Goal: Transaction & Acquisition: Purchase product/service

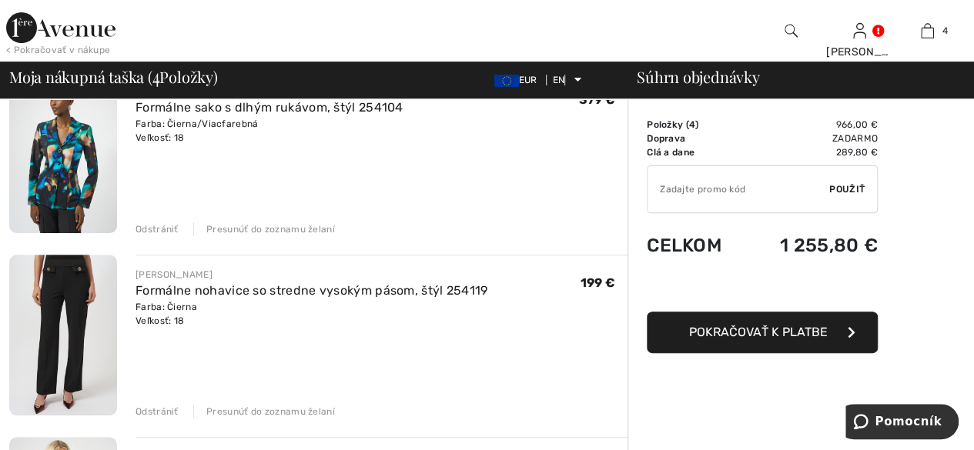
click at [157, 231] on font "Odstrániť" at bounding box center [156, 229] width 43 height 11
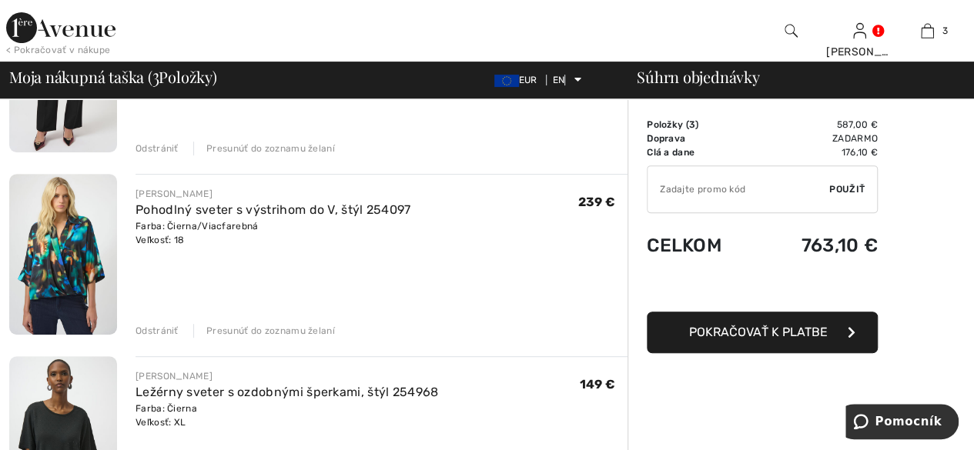
scroll to position [276, 0]
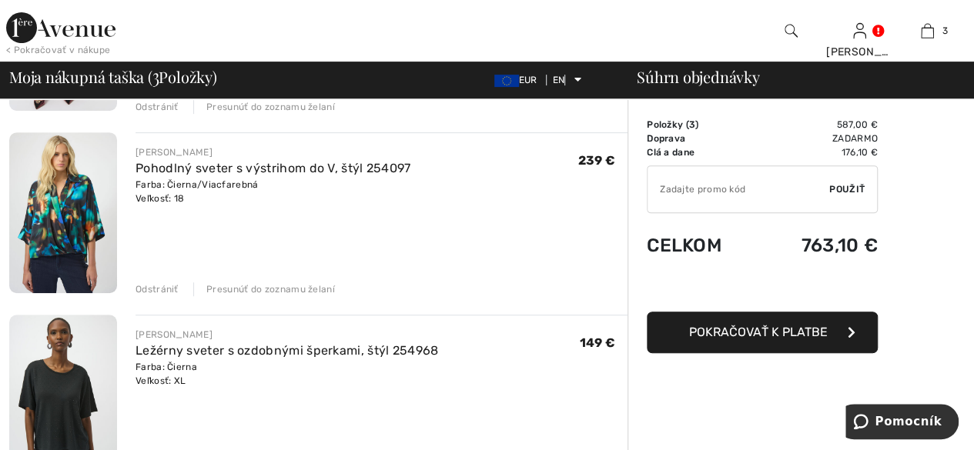
click at [152, 289] on font "Odstrániť" at bounding box center [156, 289] width 43 height 11
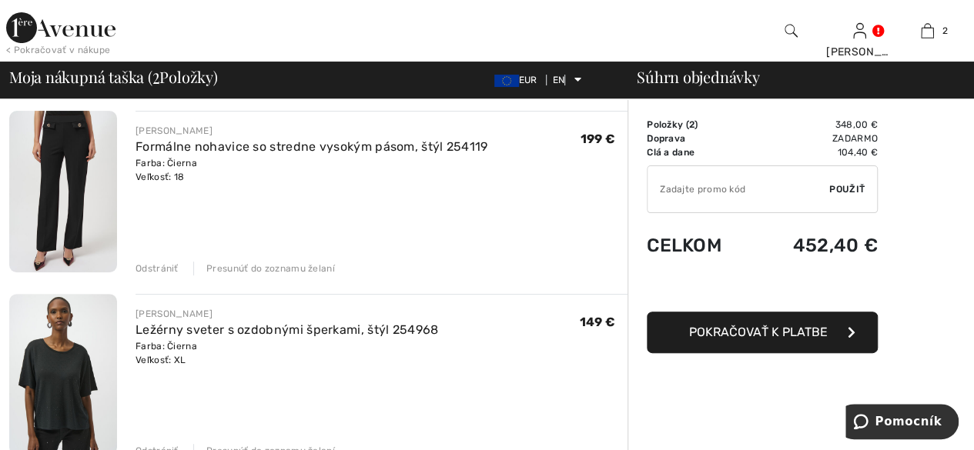
scroll to position [45, 0]
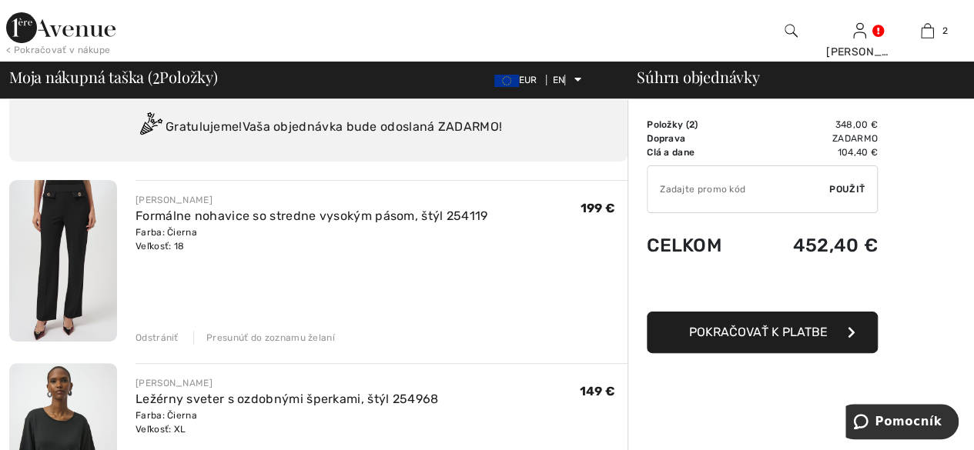
click at [280, 333] on font "Presunúť do zoznamu želaní" at bounding box center [270, 338] width 129 height 11
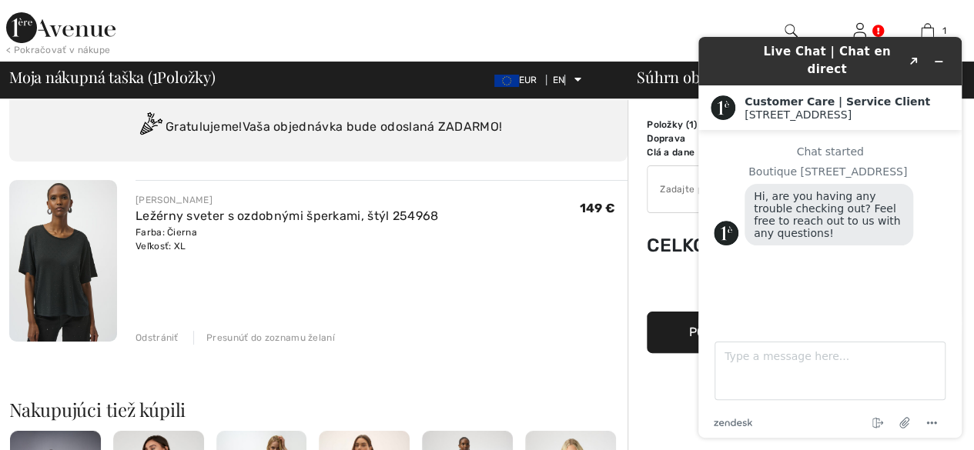
scroll to position [0, 0]
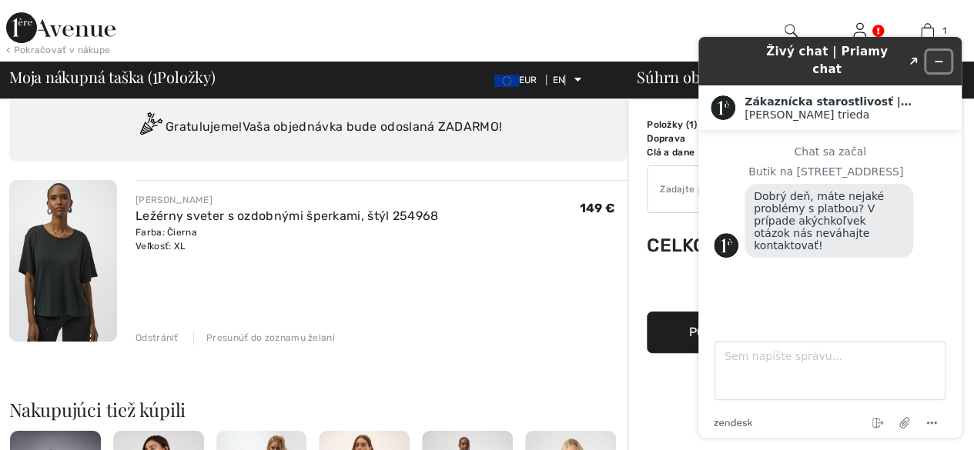
click at [943, 56] on icon "Minimalizovať widget" at bounding box center [938, 61] width 11 height 11
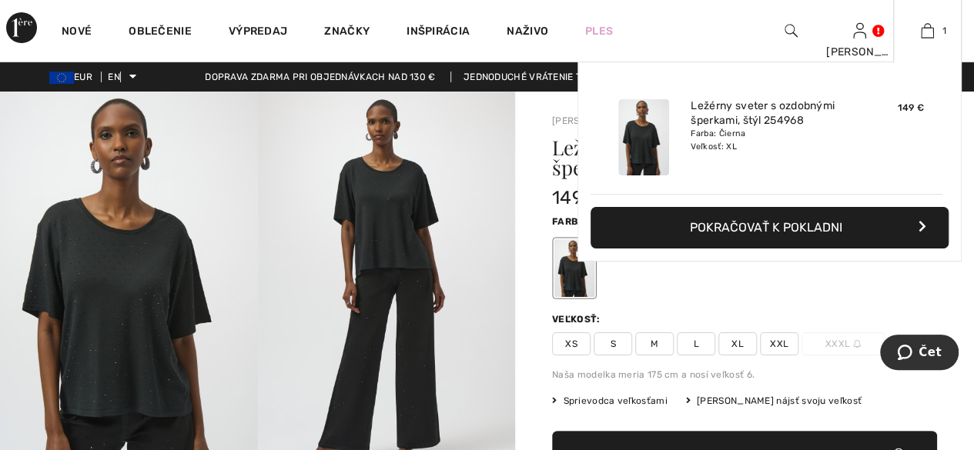
click at [798, 230] on font "Pokračovať k pokladni" at bounding box center [766, 227] width 152 height 15
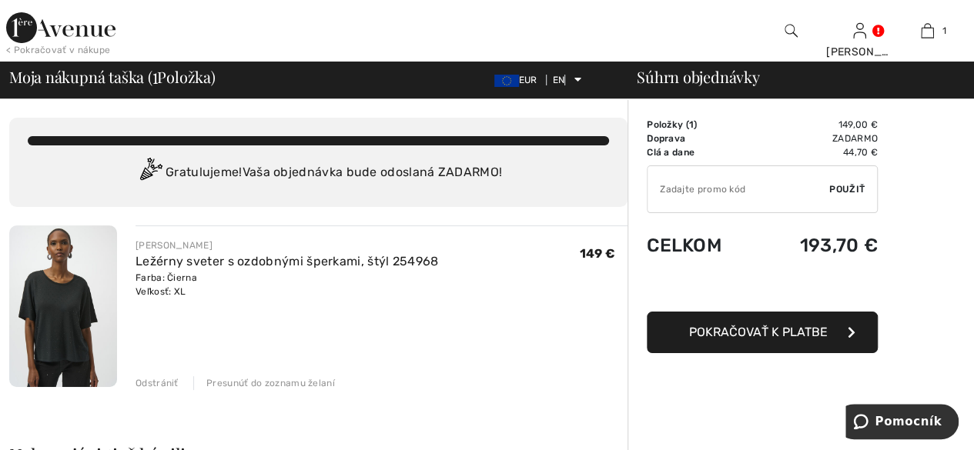
scroll to position [77, 0]
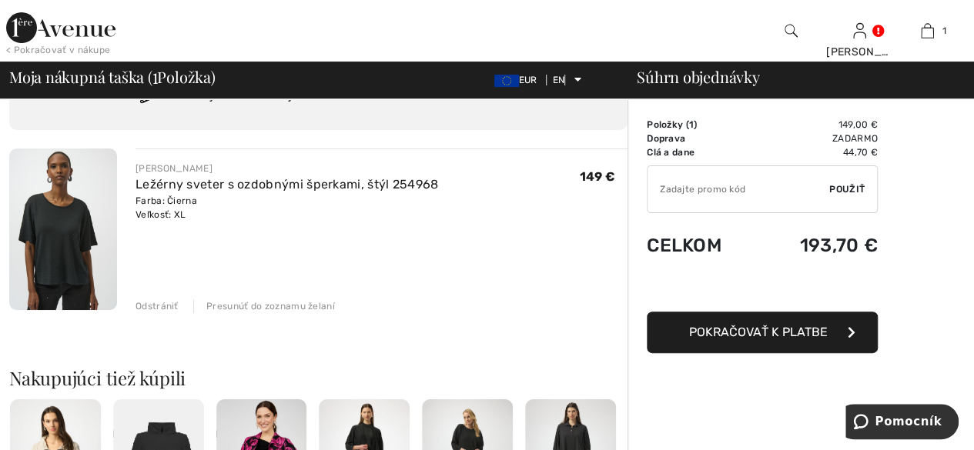
click at [754, 342] on button "Pokračovať k platbe" at bounding box center [762, 333] width 231 height 42
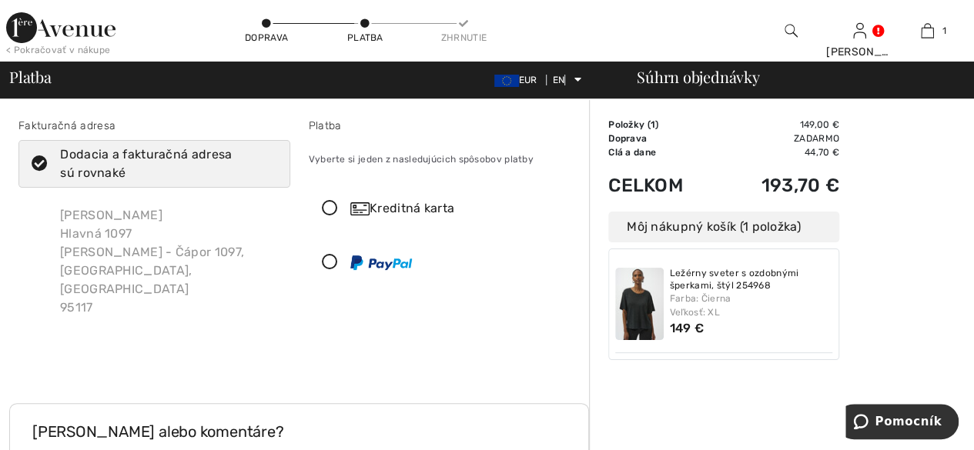
drag, startPoint x: 331, startPoint y: 202, endPoint x: 374, endPoint y: 209, distance: 43.6
click at [331, 203] on icon at bounding box center [329, 209] width 41 height 16
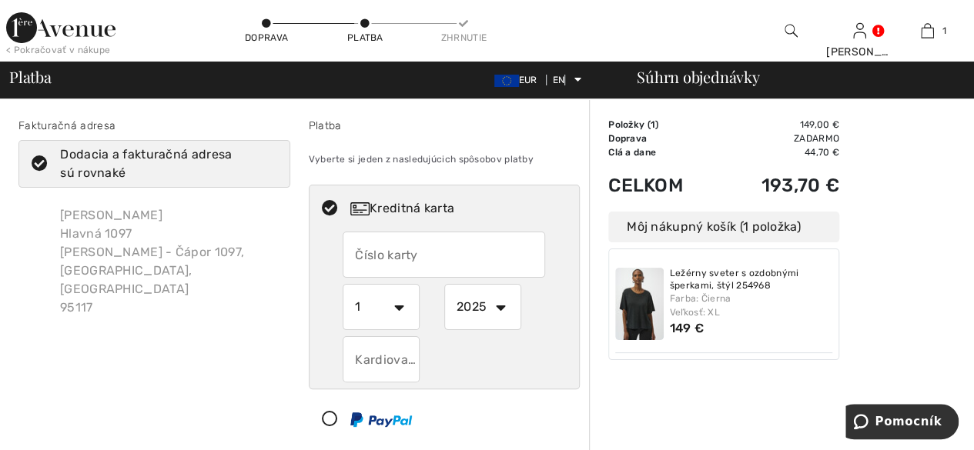
click at [422, 249] on input "text" at bounding box center [444, 255] width 202 height 46
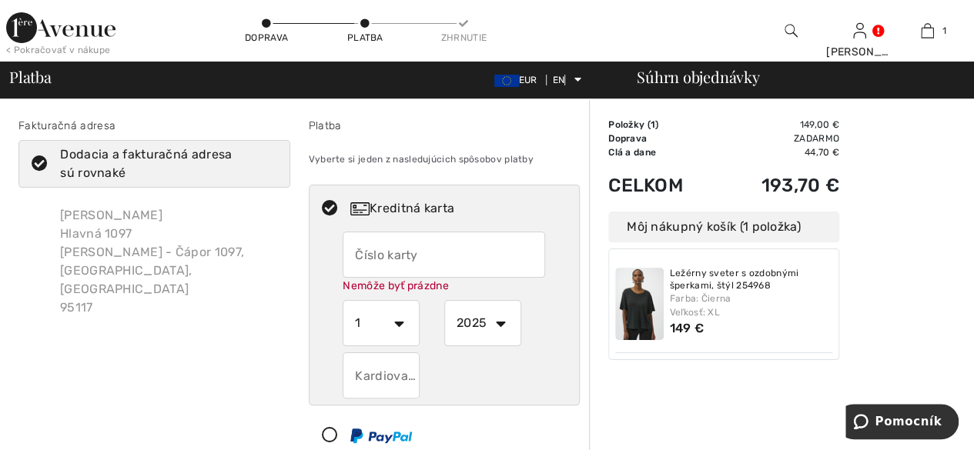
type input "4277669701099194"
select select "9"
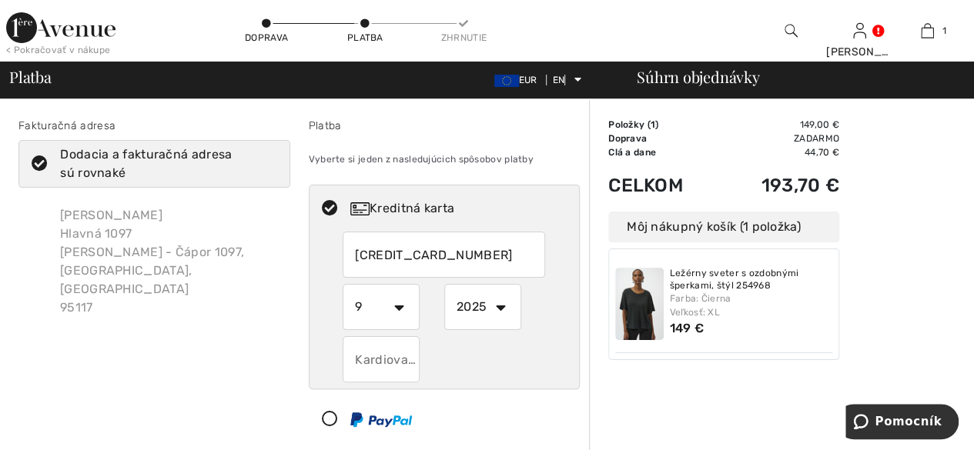
scroll to position [154, 0]
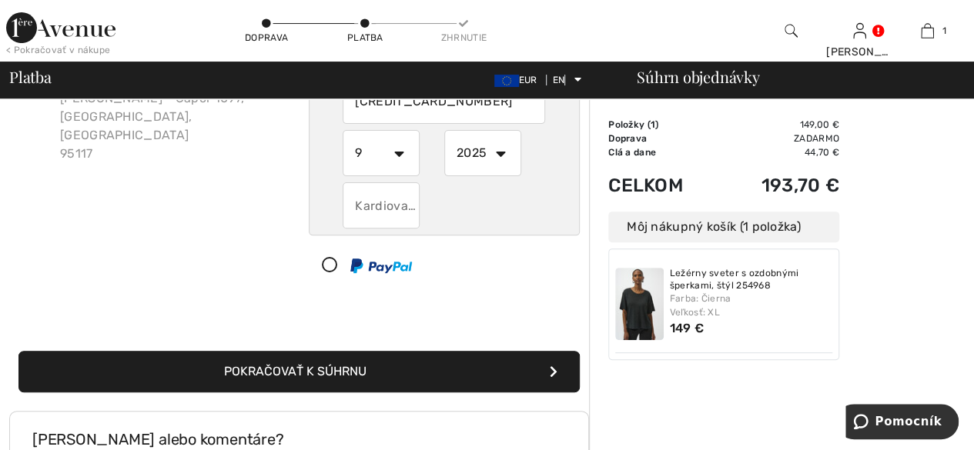
click at [376, 213] on input "text" at bounding box center [381, 205] width 77 height 46
type input "267"
drag, startPoint x: 298, startPoint y: 367, endPoint x: 363, endPoint y: 380, distance: 66.7
click at [299, 367] on font "Pokračovať k súhrnu" at bounding box center [295, 371] width 142 height 15
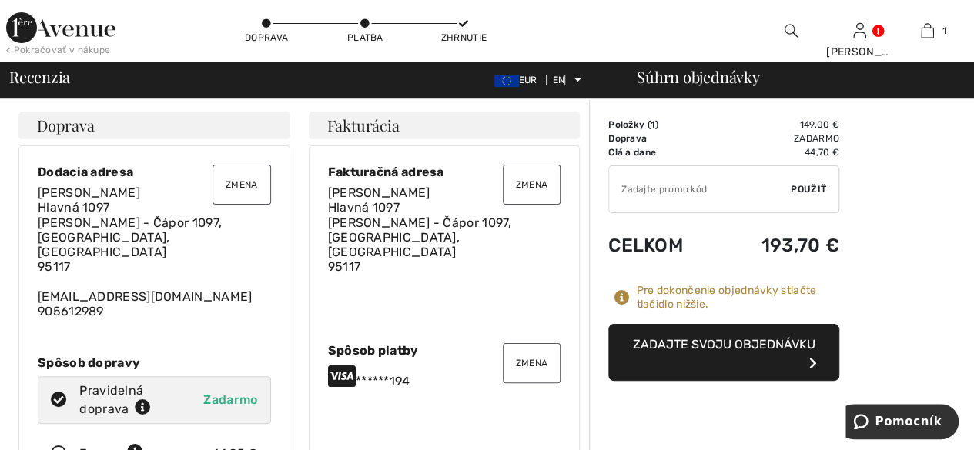
click at [226, 181] on font "Zmena" at bounding box center [242, 184] width 32 height 11
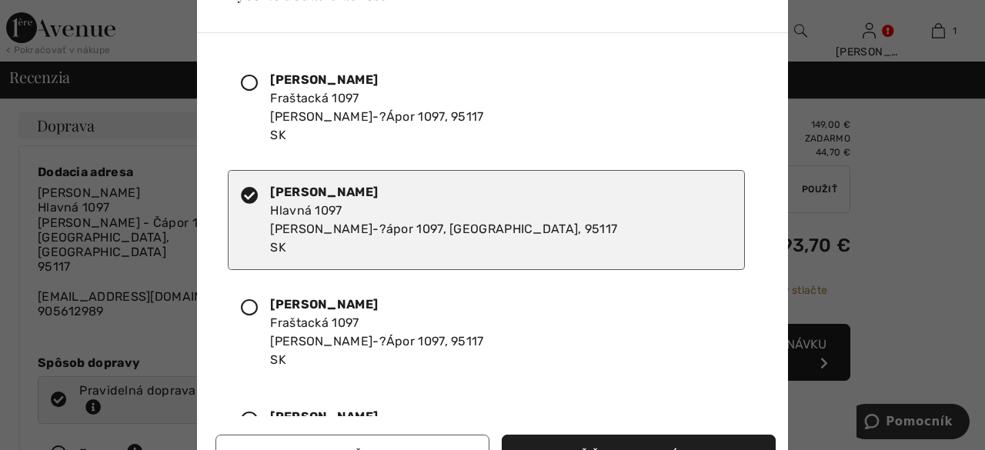
click at [256, 302] on icon at bounding box center [249, 307] width 17 height 17
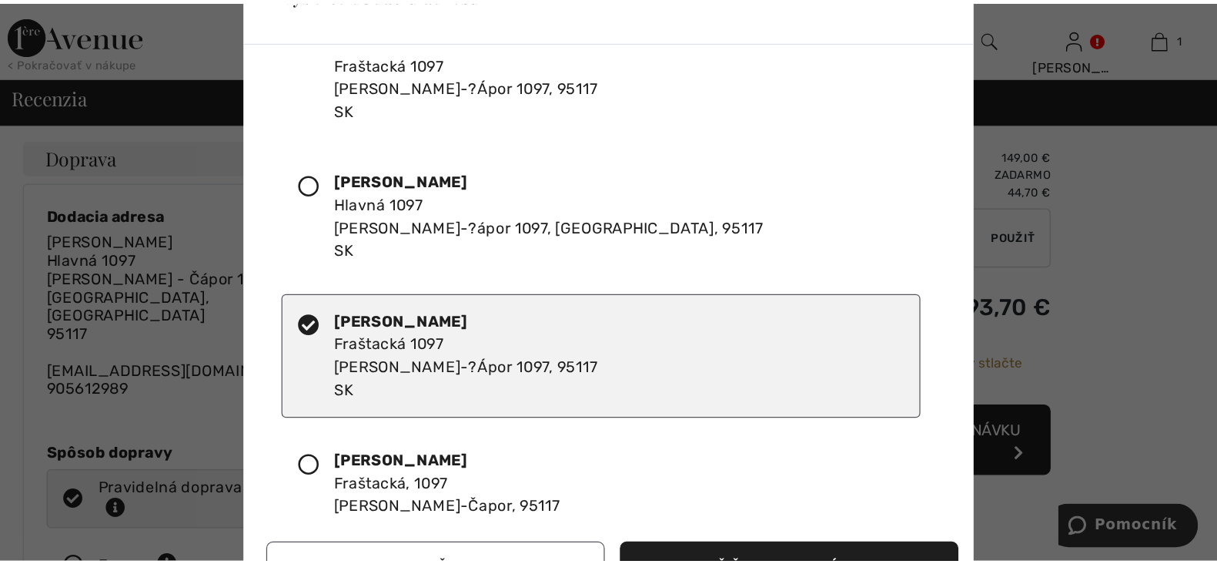
scroll to position [88, 0]
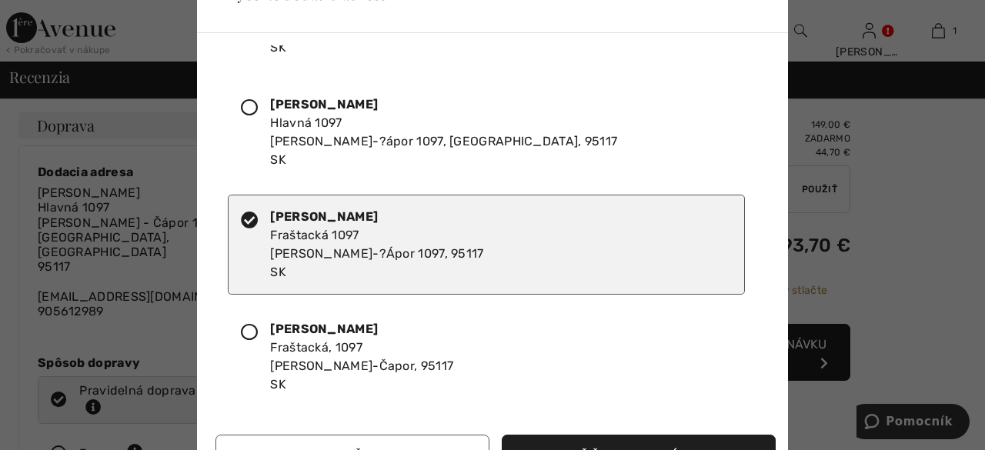
click at [554, 441] on button "Doručiť na vybranú adresu" at bounding box center [639, 456] width 274 height 42
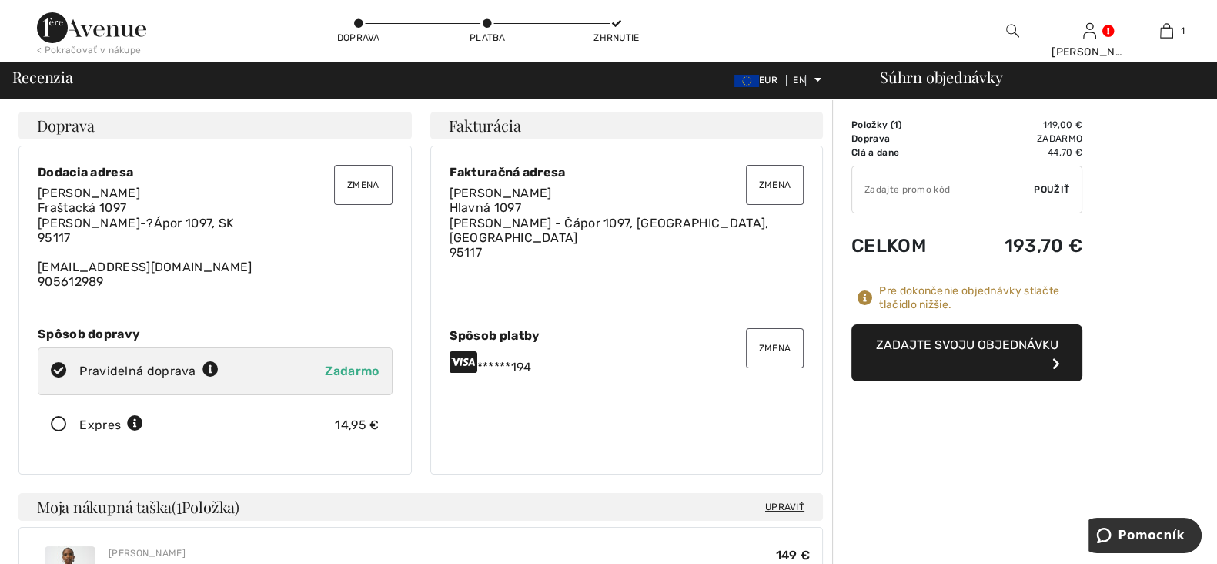
click at [770, 175] on button "Zmena" at bounding box center [775, 185] width 59 height 40
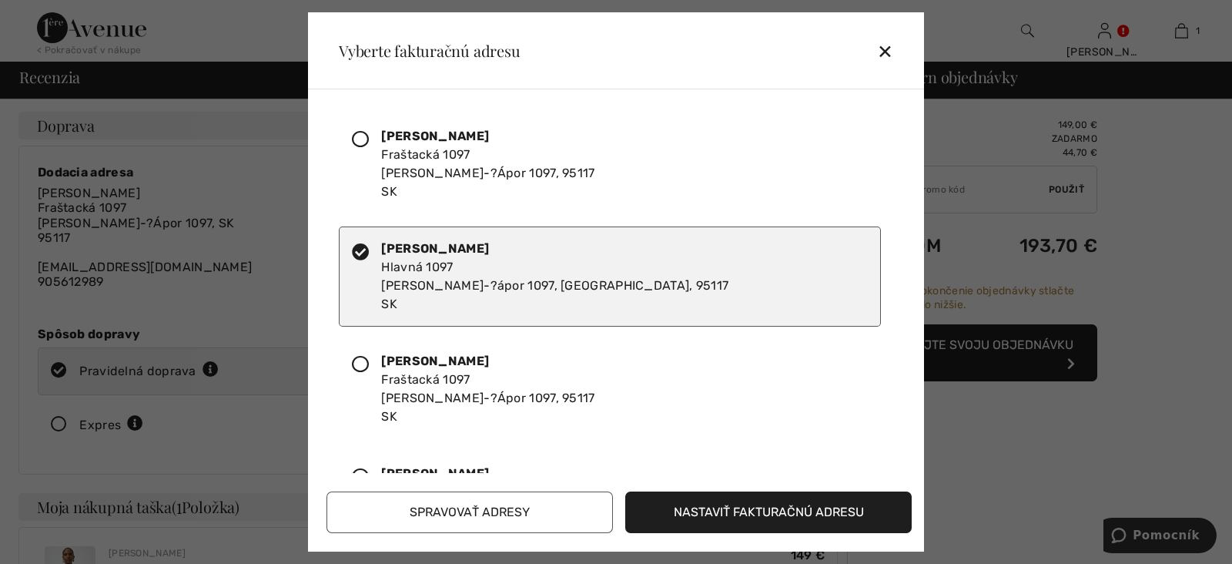
drag, startPoint x: 376, startPoint y: 364, endPoint x: 386, endPoint y: 365, distance: 9.3
click at [377, 364] on div at bounding box center [366, 389] width 29 height 74
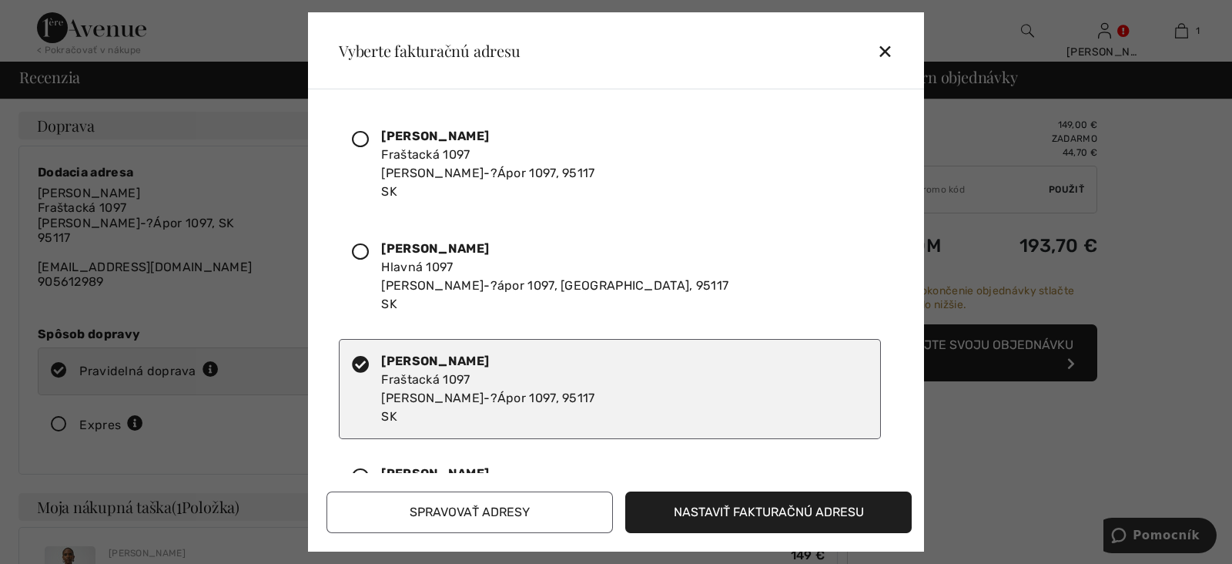
drag, startPoint x: 794, startPoint y: 502, endPoint x: 1027, endPoint y: 500, distance: 233.3
click at [796, 450] on button "Nastaviť fakturačnú adresu" at bounding box center [768, 512] width 286 height 42
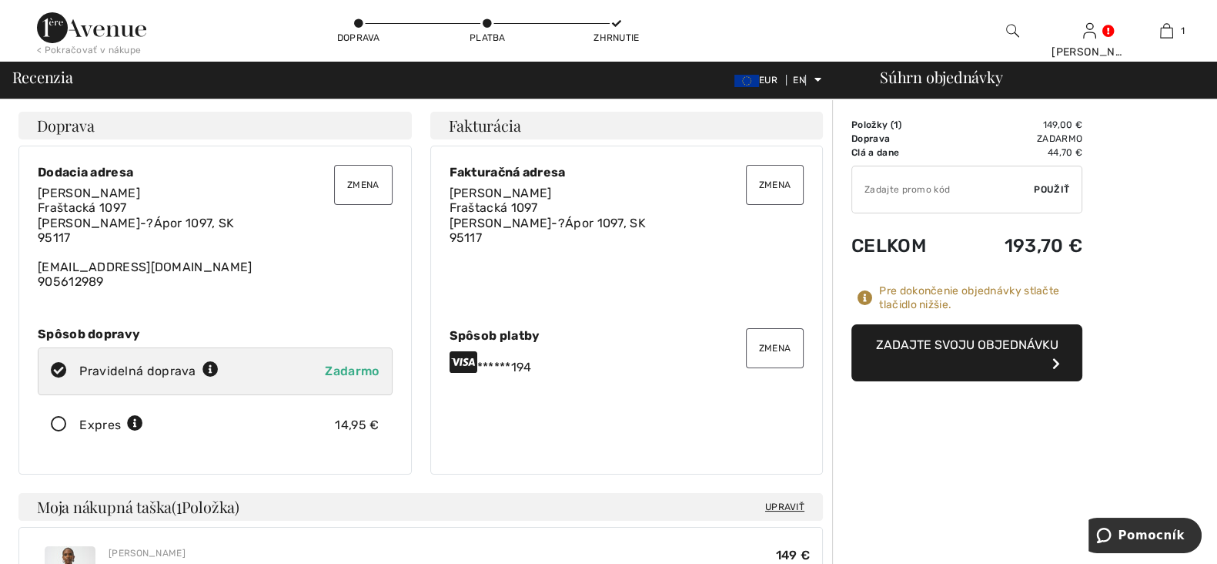
click at [968, 346] on font "Zadajte svoju objednávku" at bounding box center [967, 344] width 182 height 15
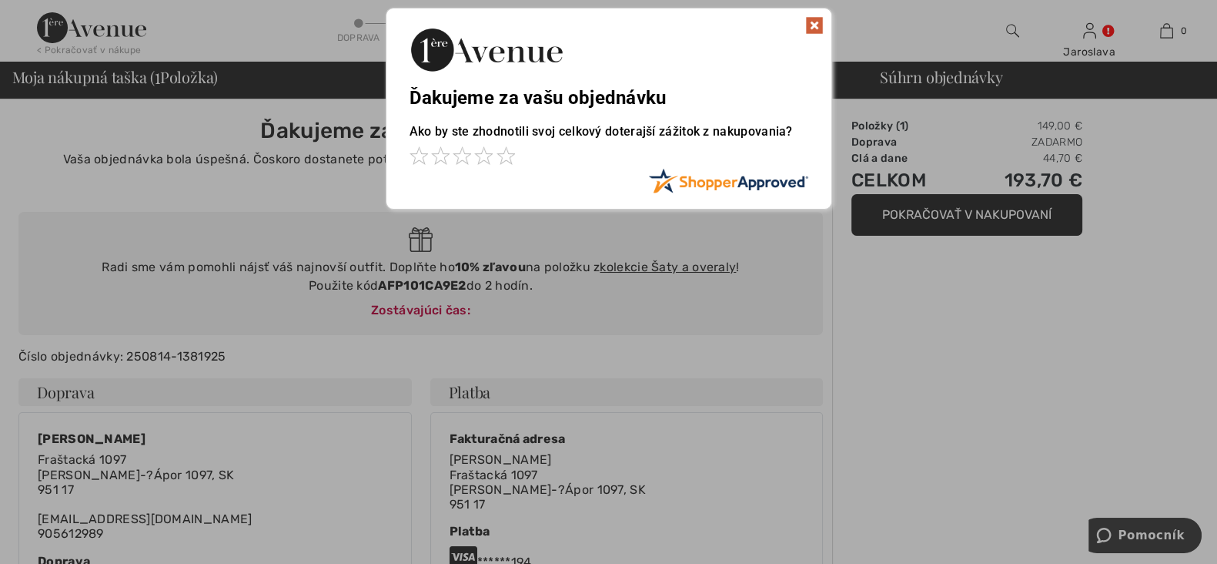
click at [822, 16] on img at bounding box center [814, 25] width 18 height 18
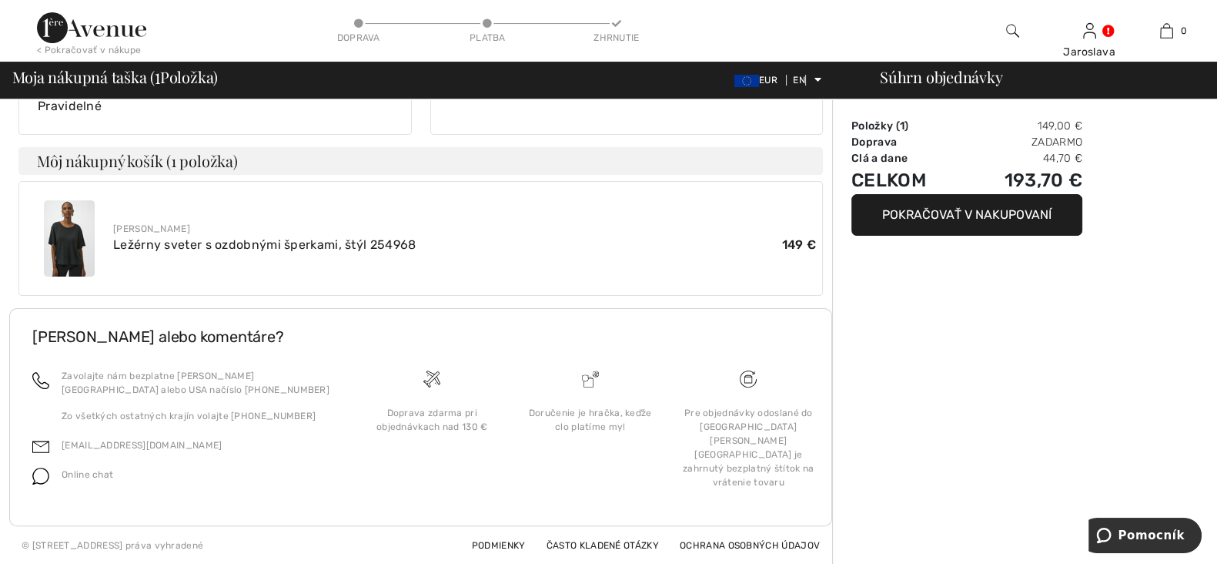
scroll to position [188, 0]
